Goal: Transaction & Acquisition: Purchase product/service

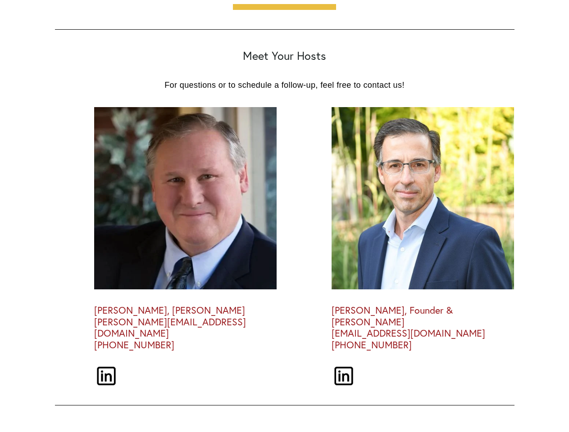
scroll to position [2491, 0]
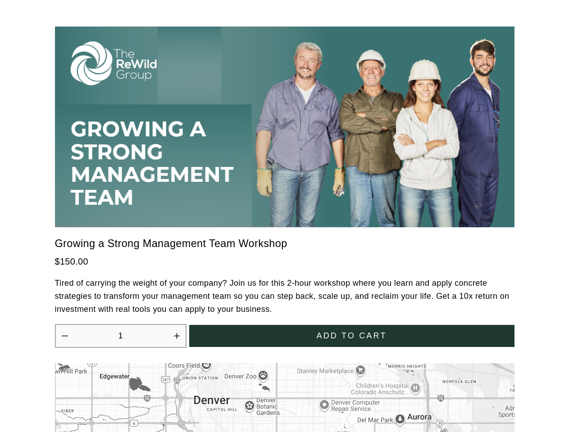
click at [177, 333] on icon "Increase quantity by 1" at bounding box center [176, 335] width 5 height 5
type input "2"
click at [352, 331] on span "Add to cart" at bounding box center [351, 335] width 70 height 9
click at [285, 392] on div at bounding box center [284, 216] width 569 height 432
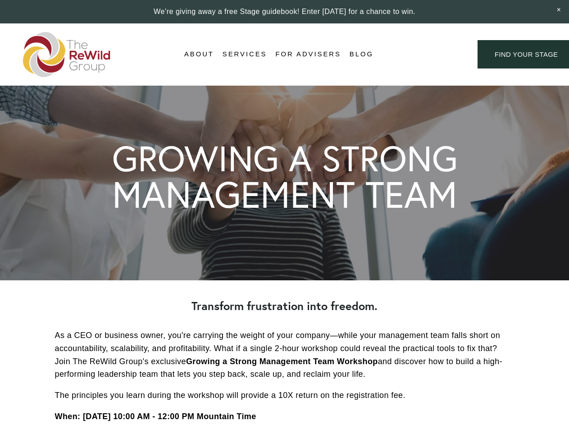
click at [425, 54] on div "Login Account" at bounding box center [425, 54] width 70 height 12
